Goal: Navigation & Orientation: Find specific page/section

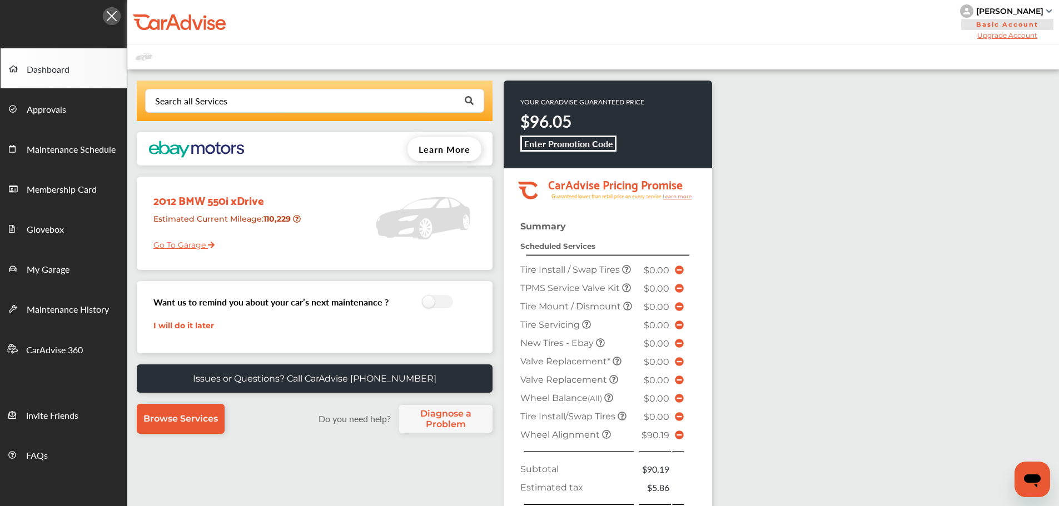
click at [154, 241] on link "Go To Garage" at bounding box center [179, 242] width 69 height 21
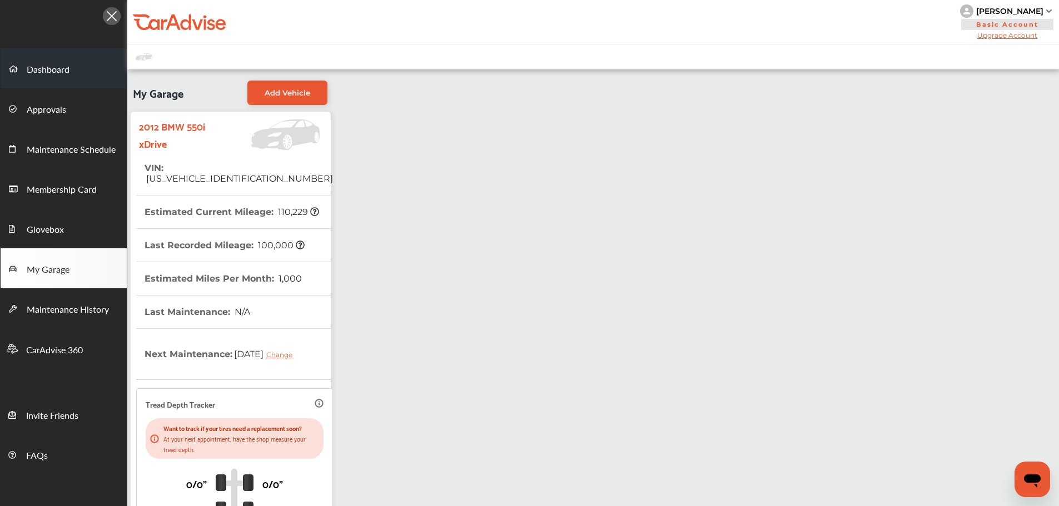
click at [49, 86] on link "Dashboard" at bounding box center [64, 68] width 126 height 40
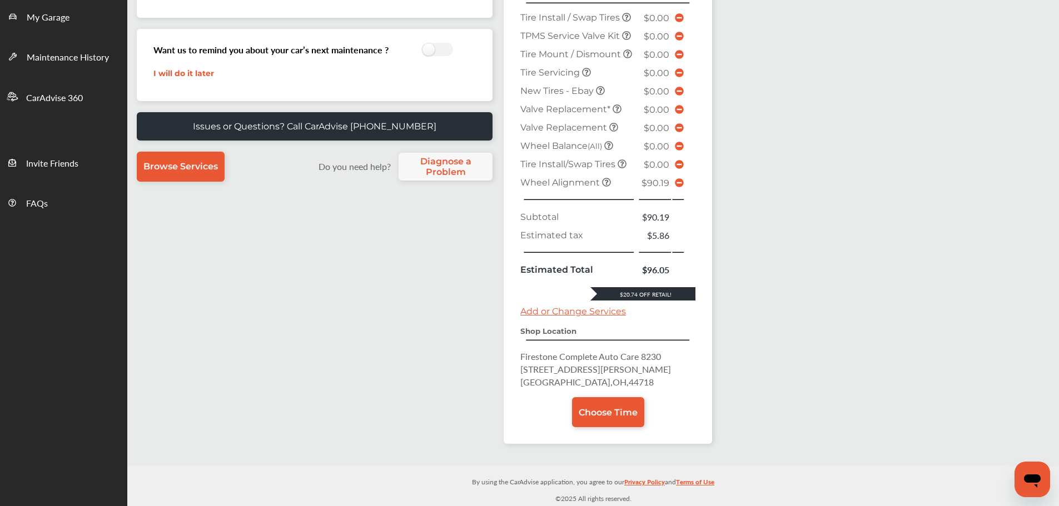
scroll to position [253, 0]
